Goal: Transaction & Acquisition: Obtain resource

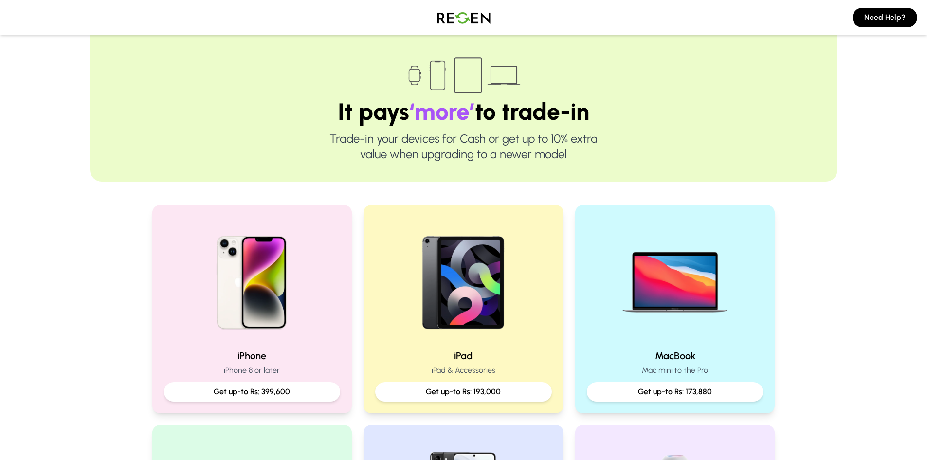
scroll to position [146, 0]
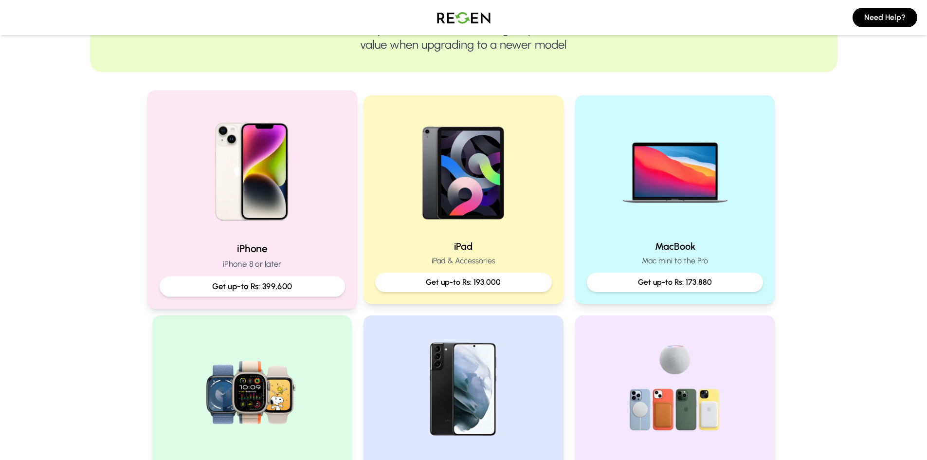
click at [314, 246] on h2 "iPhone" at bounding box center [251, 248] width 185 height 14
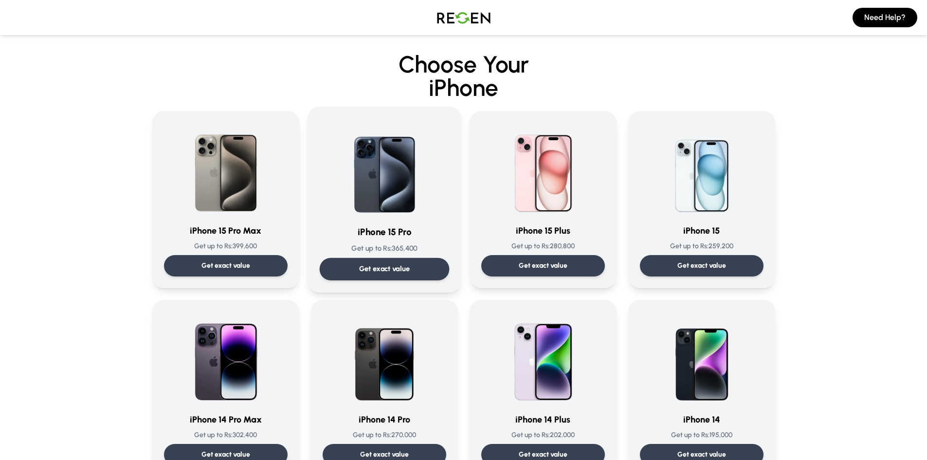
click at [365, 231] on h3 "iPhone 15 Pro" at bounding box center [384, 232] width 130 height 14
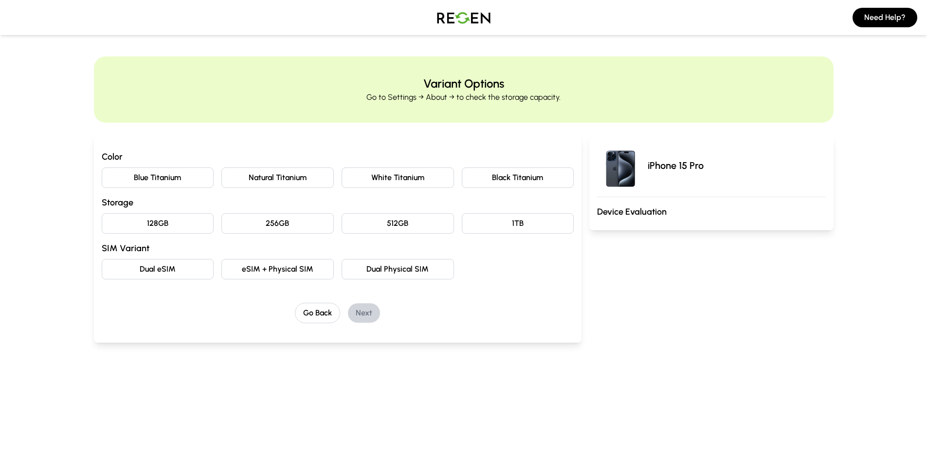
click at [268, 221] on button "256GB" at bounding box center [277, 223] width 112 height 20
click at [142, 176] on button "Blue Titanium" at bounding box center [158, 177] width 112 height 20
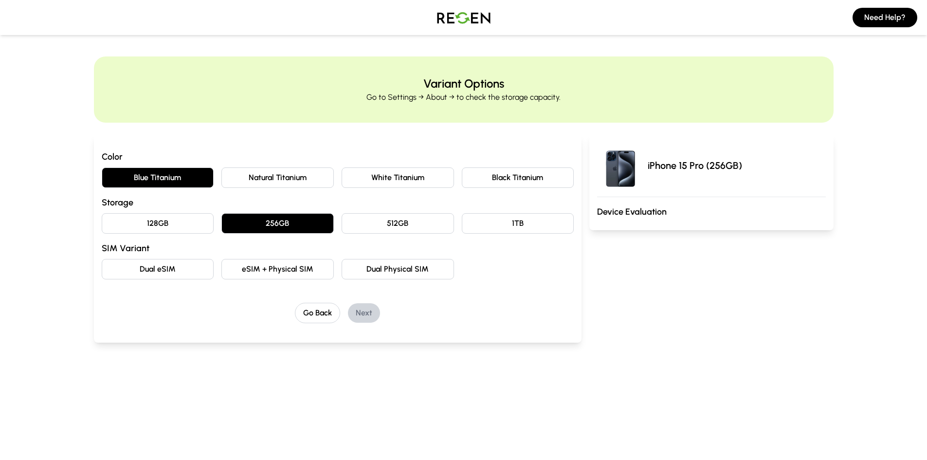
click at [278, 262] on button "eSIM + Physical SIM" at bounding box center [277, 269] width 112 height 20
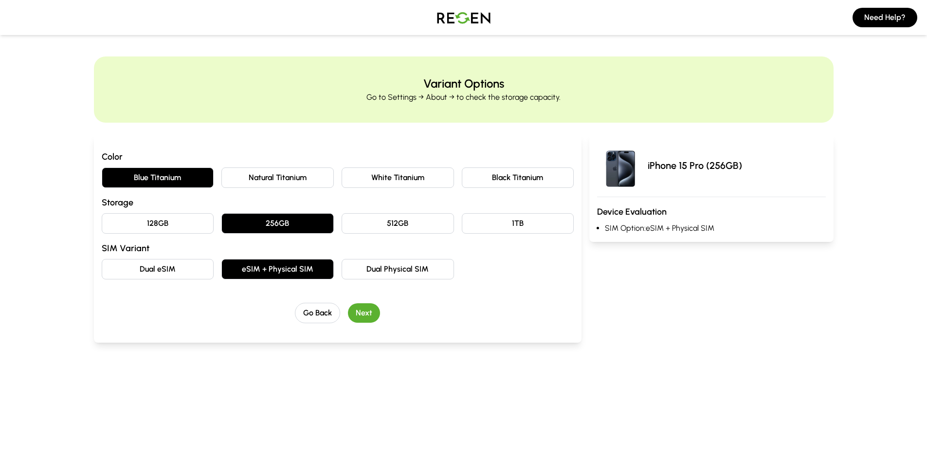
click at [370, 316] on button "Next" at bounding box center [364, 312] width 32 height 19
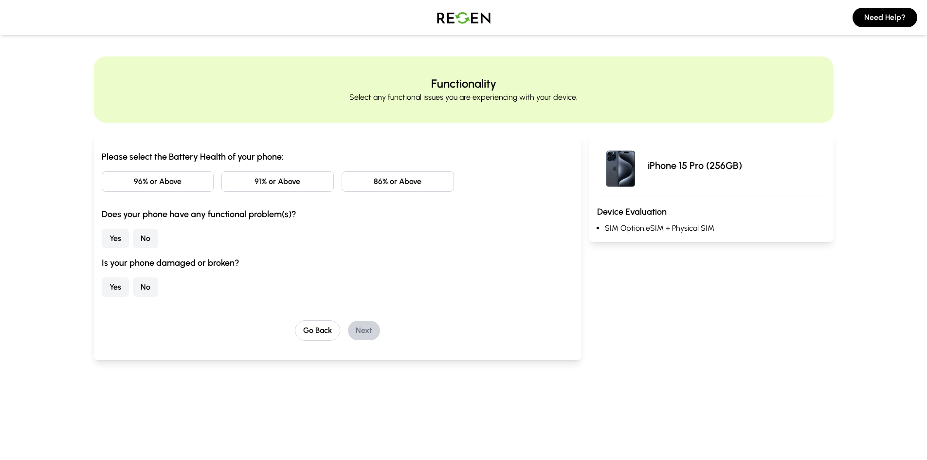
click at [376, 173] on button "86% or Above" at bounding box center [398, 181] width 112 height 20
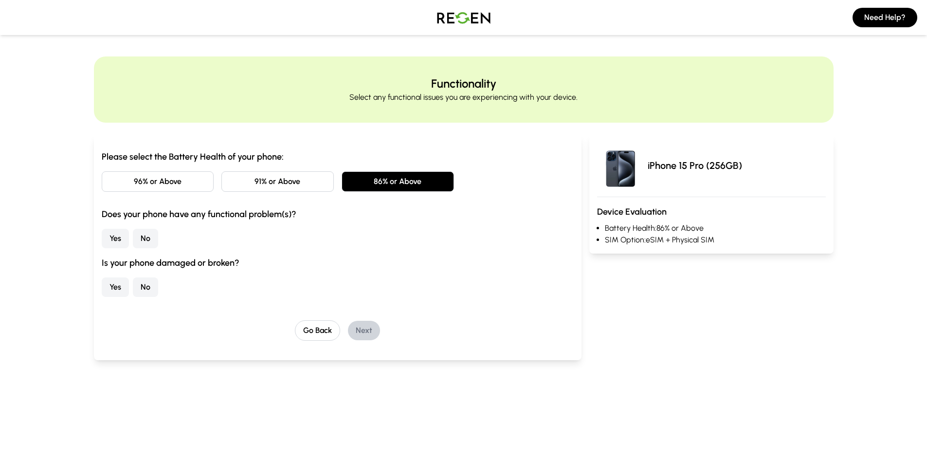
click at [146, 231] on button "No" at bounding box center [145, 238] width 25 height 19
click at [149, 281] on button "No" at bounding box center [145, 286] width 25 height 19
click at [358, 337] on button "Next" at bounding box center [364, 330] width 32 height 19
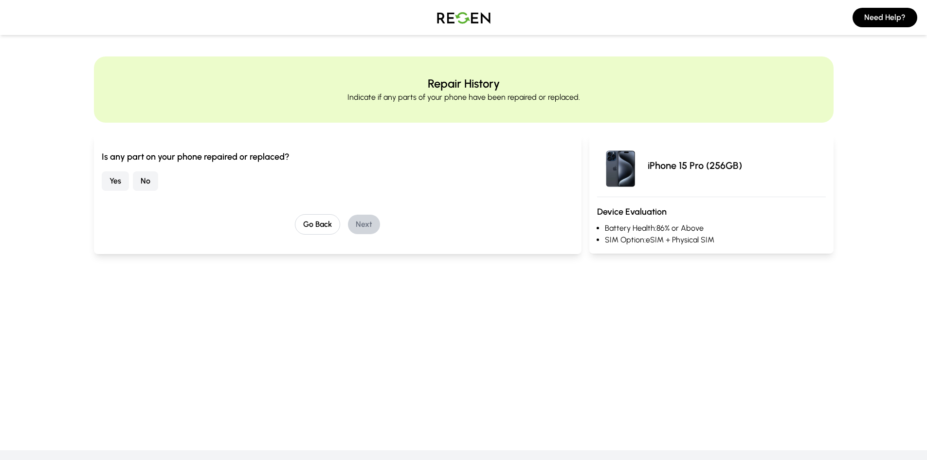
click at [146, 187] on button "No" at bounding box center [145, 180] width 25 height 19
click at [359, 217] on button "Next" at bounding box center [364, 224] width 32 height 19
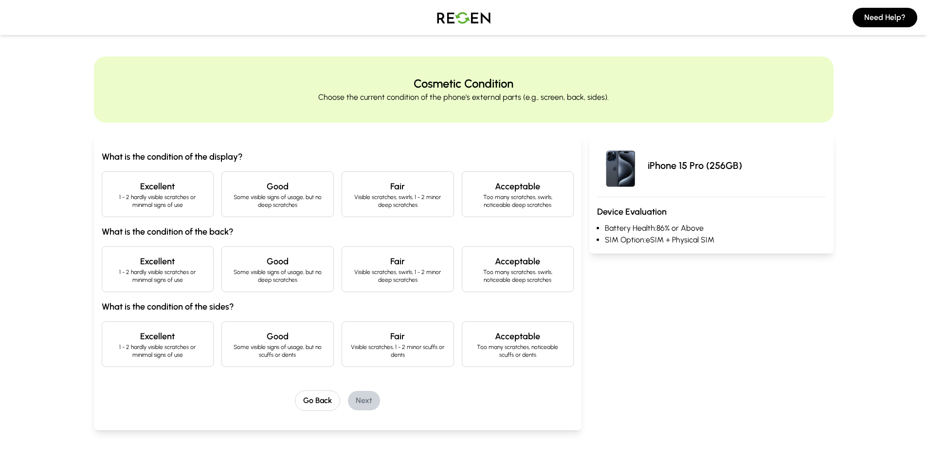
click at [130, 204] on p "1 - 2 hardly visible scratches or minimal signs of use" at bounding box center [158, 201] width 96 height 16
click at [164, 257] on h4 "Excellent" at bounding box center [158, 261] width 96 height 14
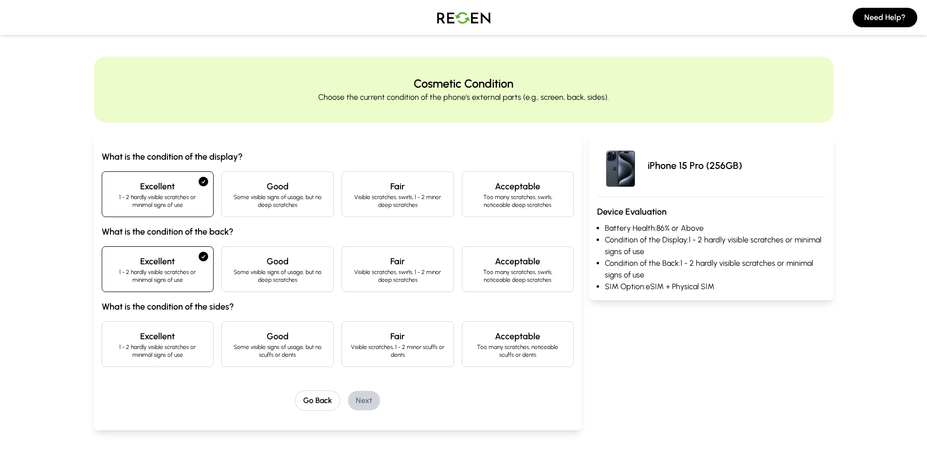
click at [164, 307] on h3 "What is the condition of the sides?" at bounding box center [338, 307] width 472 height 14
click at [160, 334] on h4 "Excellent" at bounding box center [158, 336] width 96 height 14
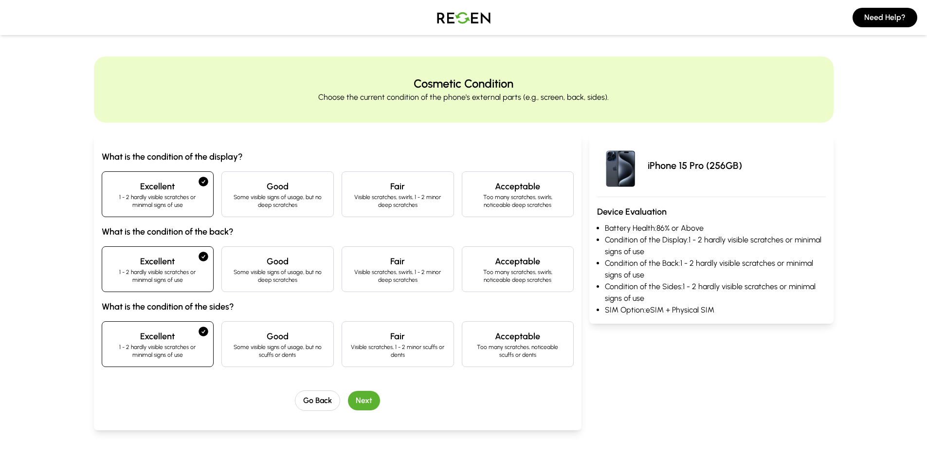
click at [358, 397] on button "Next" at bounding box center [364, 400] width 32 height 19
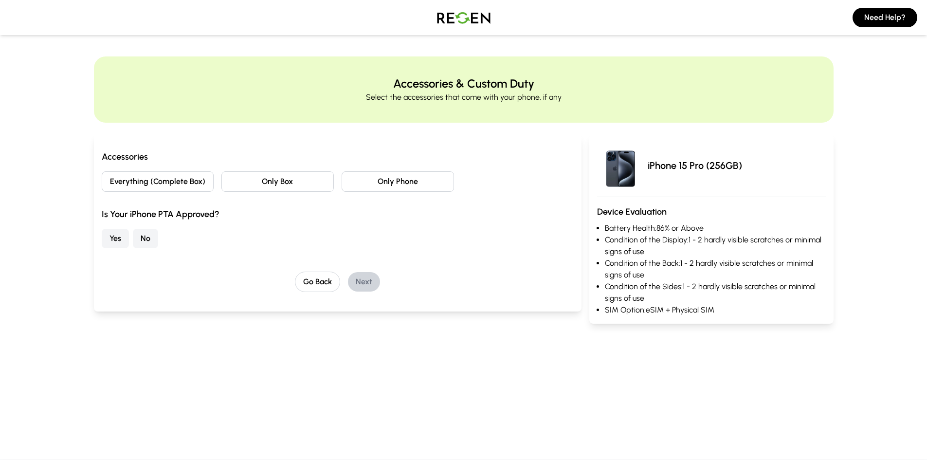
click at [176, 182] on button "Everything (Complete Box)" at bounding box center [158, 181] width 112 height 20
click at [112, 235] on button "Yes" at bounding box center [115, 238] width 27 height 19
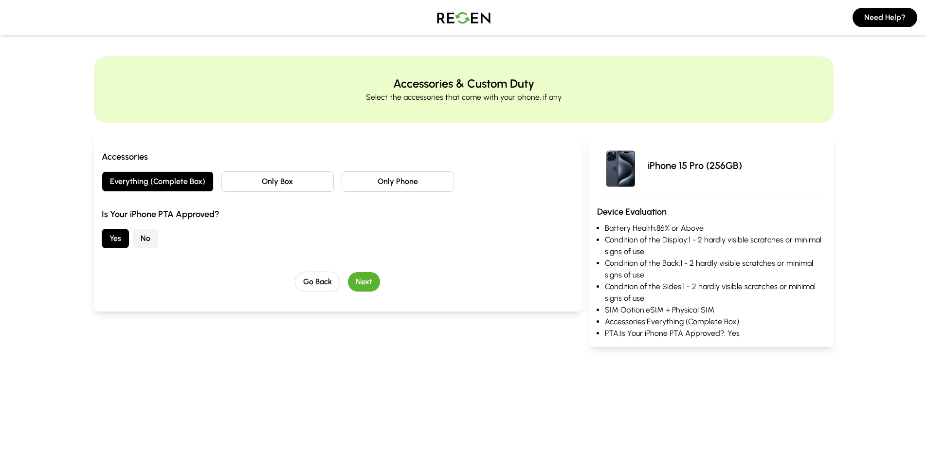
click at [365, 279] on button "Next" at bounding box center [364, 281] width 32 height 19
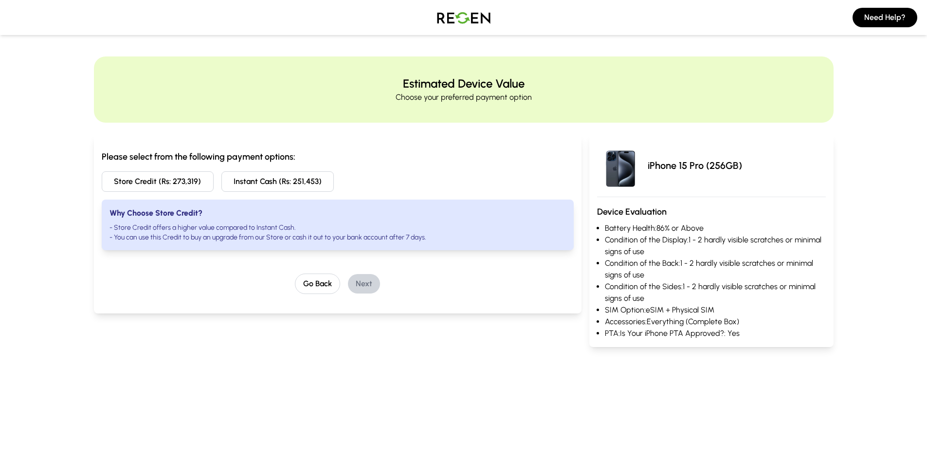
click at [0, 380] on main "Estimated Device Value Choose your preferred payment option Please select from …" at bounding box center [463, 202] width 927 height 384
click at [289, 188] on button "Instant Cash (Rs: 251,453)" at bounding box center [277, 181] width 112 height 20
click at [144, 179] on button "Store Credit (Rs: 273,319)" at bounding box center [158, 181] width 112 height 20
click at [287, 178] on button "Instant Cash (Rs: 251,453)" at bounding box center [277, 181] width 112 height 20
click at [371, 274] on button "Next" at bounding box center [364, 283] width 32 height 19
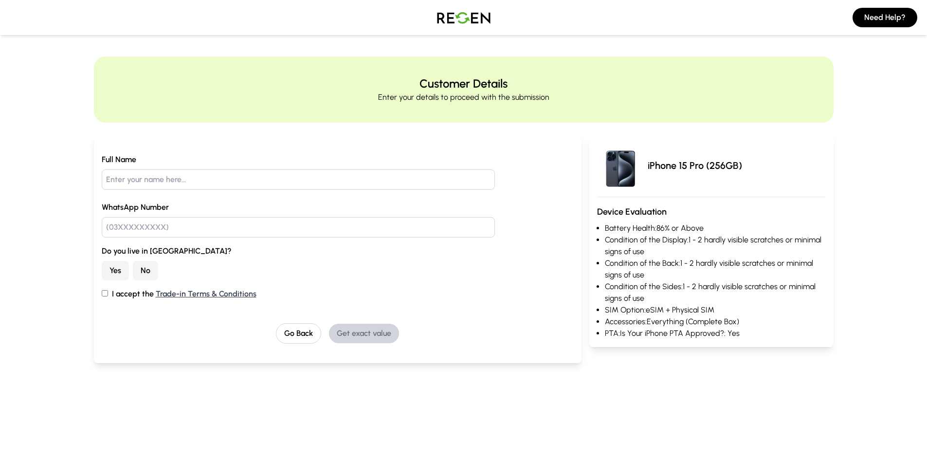
click at [146, 180] on input "text" at bounding box center [299, 179] width 394 height 20
